Goal: Task Accomplishment & Management: Use online tool/utility

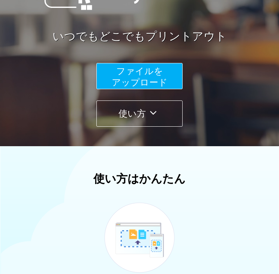
scroll to position [150, 0]
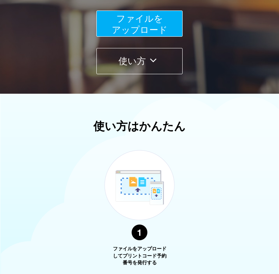
click at [142, 31] on span "ファイルを ​​アップロード" at bounding box center [140, 23] width 56 height 21
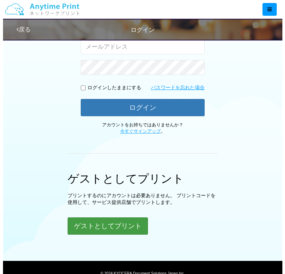
scroll to position [150, 0]
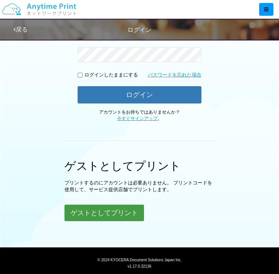
click at [121, 214] on button "ゲストとしてプリント" at bounding box center [103, 213] width 79 height 16
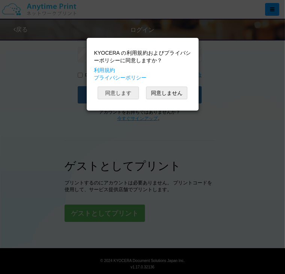
click at [114, 95] on button "同意します" at bounding box center [117, 93] width 41 height 13
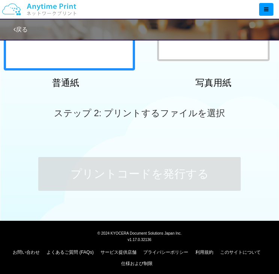
scroll to position [75, 0]
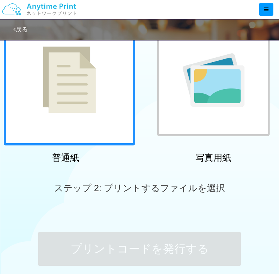
click at [64, 121] on div at bounding box center [69, 79] width 131 height 131
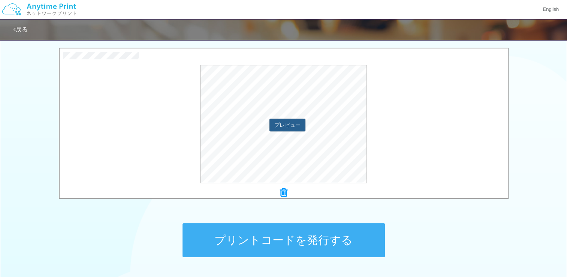
scroll to position [293, 0]
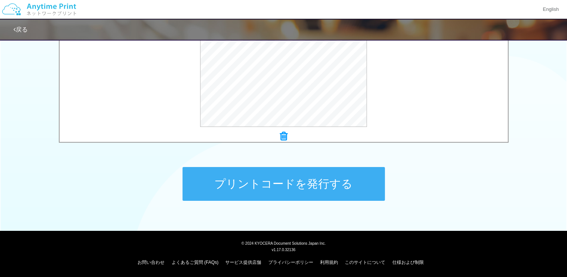
click at [278, 176] on button "プリントコードを発行する" at bounding box center [284, 184] width 202 height 34
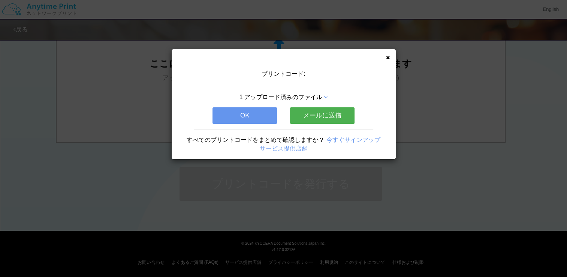
scroll to position [0, 0]
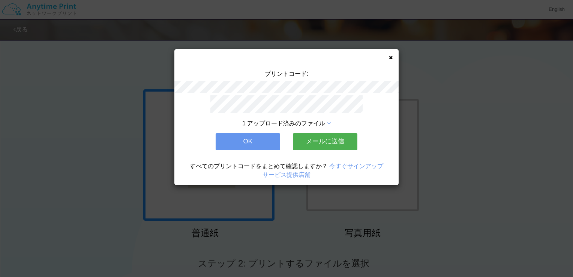
click at [261, 138] on button "OK" at bounding box center [248, 141] width 64 height 16
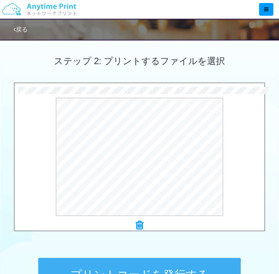
scroll to position [262, 0]
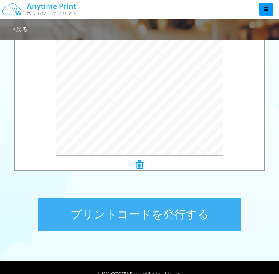
click at [129, 217] on button "プリントコードを発行する" at bounding box center [139, 215] width 202 height 34
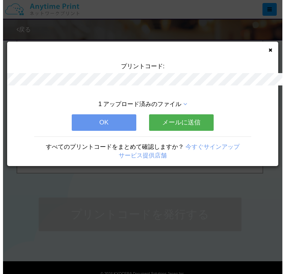
scroll to position [0, 0]
